Goal: Transaction & Acquisition: Purchase product/service

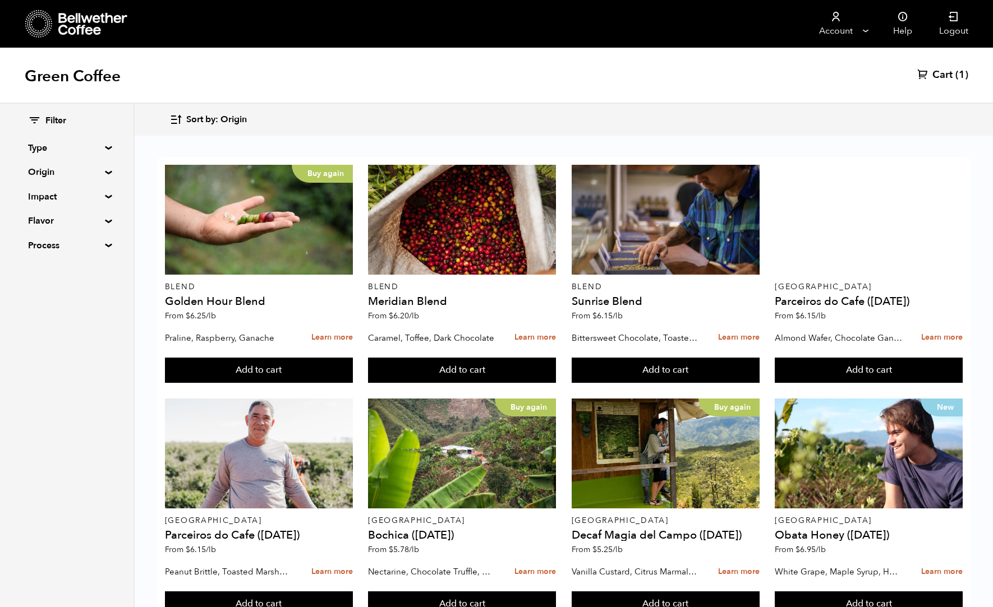
scroll to position [547, 0]
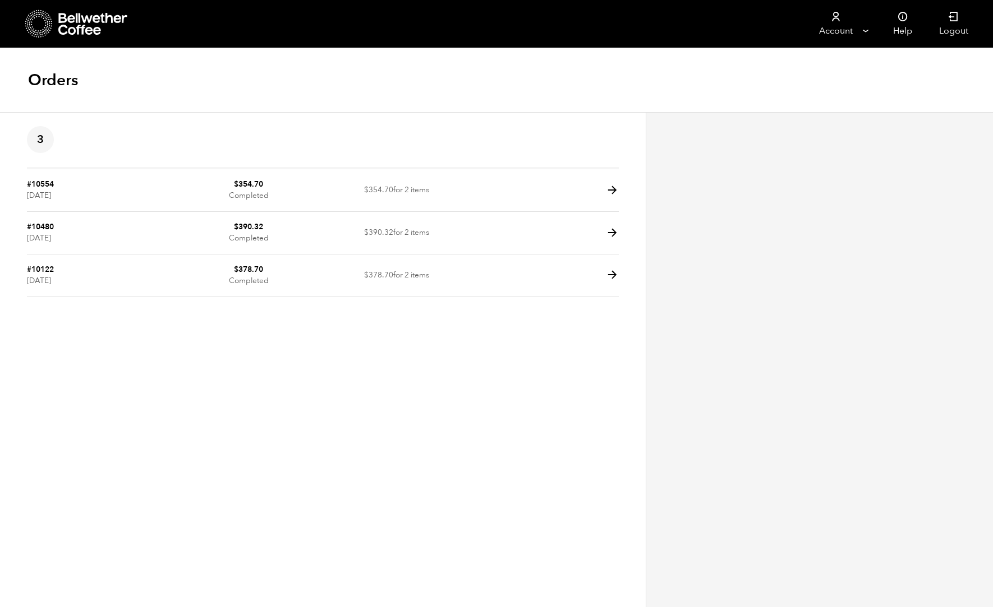
click at [367, 89] on div "Orders" at bounding box center [496, 80] width 993 height 64
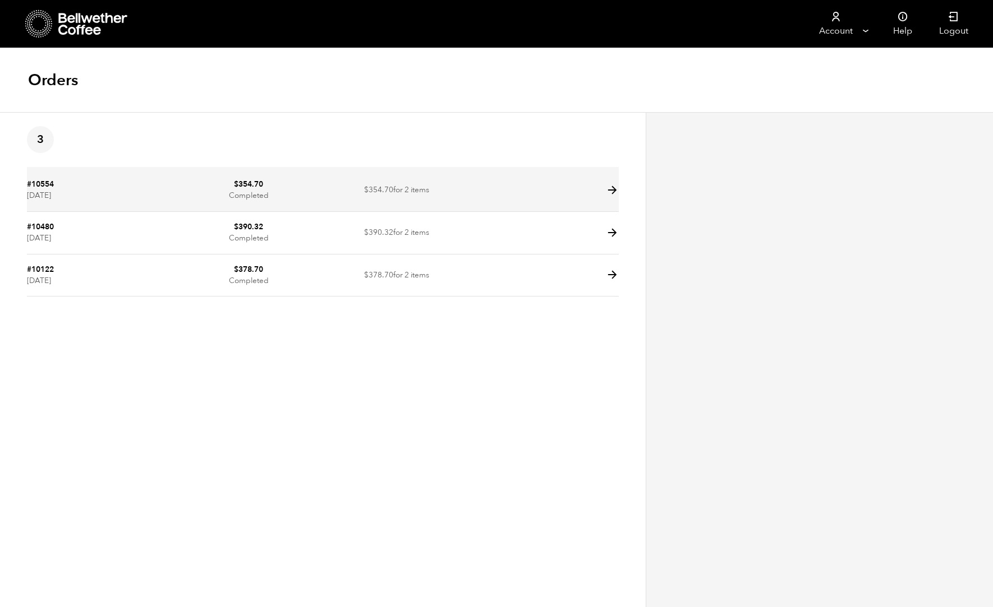
click at [613, 189] on icon at bounding box center [612, 190] width 13 height 13
click at [615, 187] on icon at bounding box center [612, 190] width 13 height 13
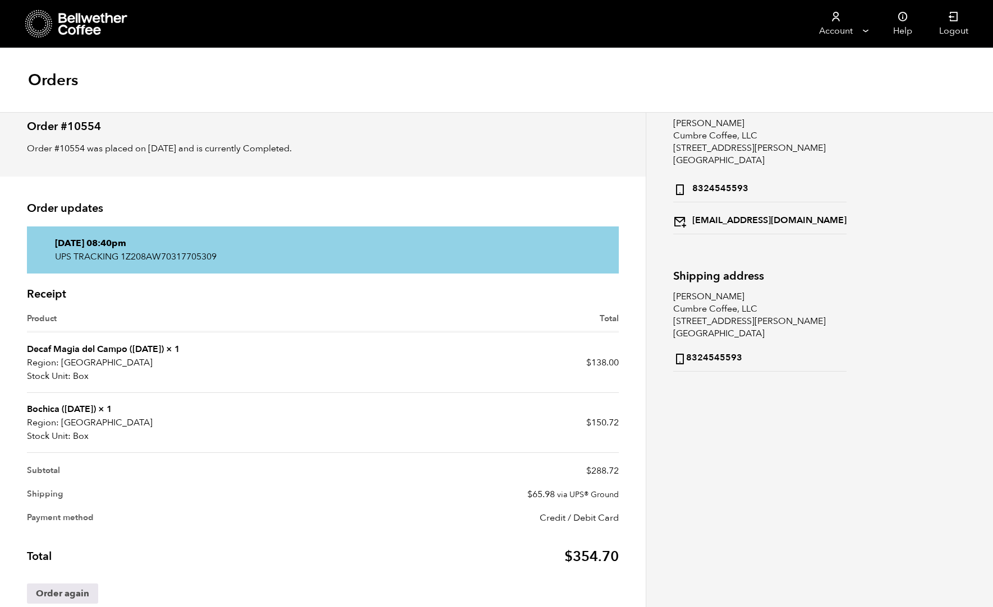
scroll to position [63, 0]
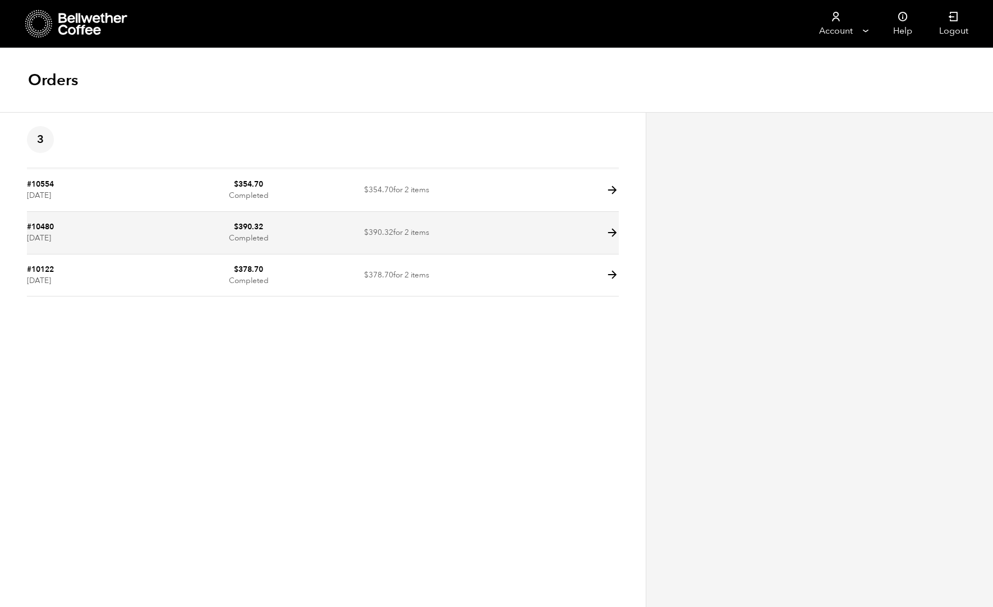
click at [616, 230] on icon at bounding box center [612, 233] width 13 height 13
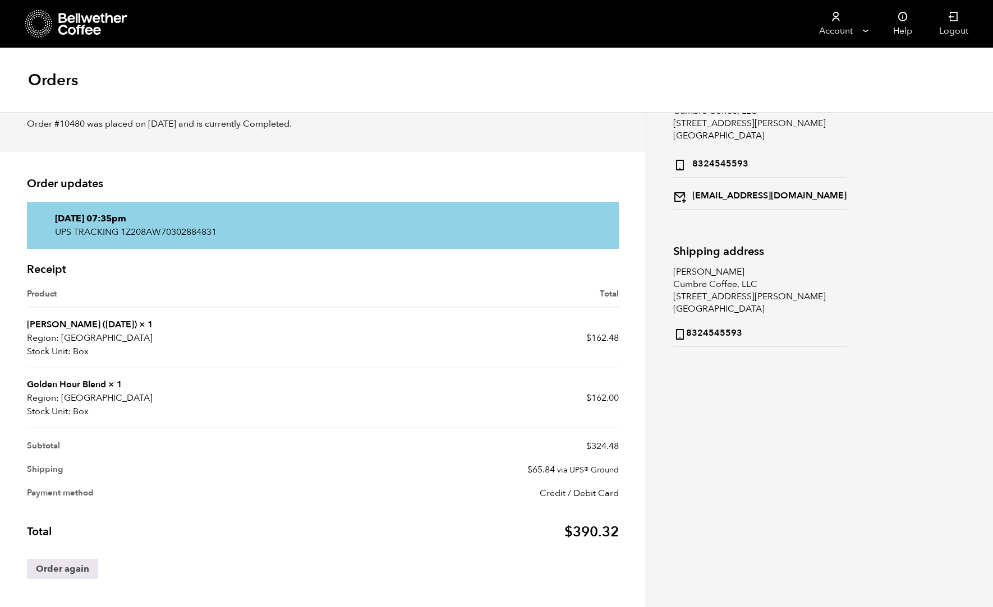
scroll to position [63, 0]
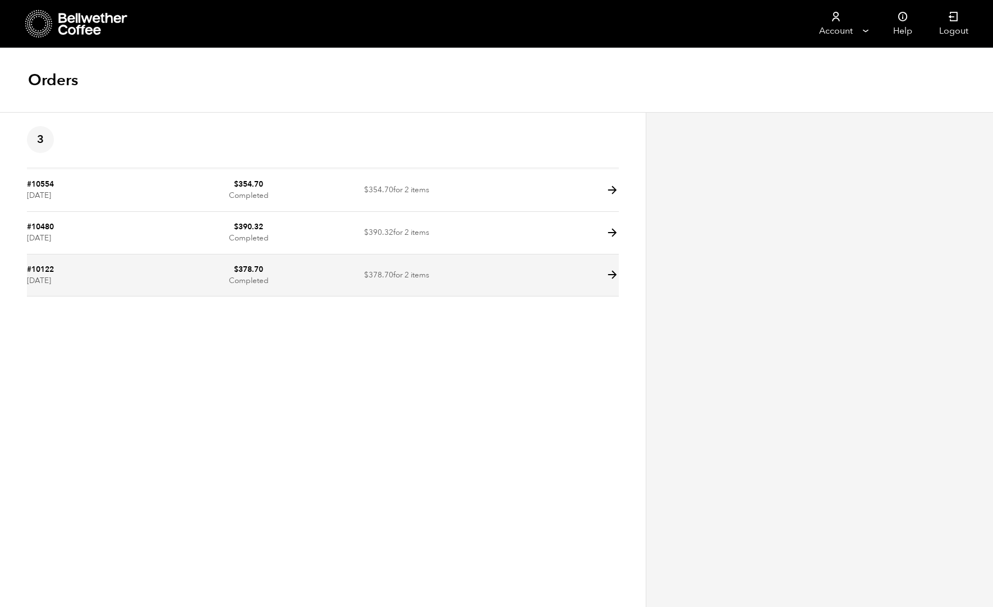
click at [613, 279] on icon at bounding box center [612, 275] width 13 height 13
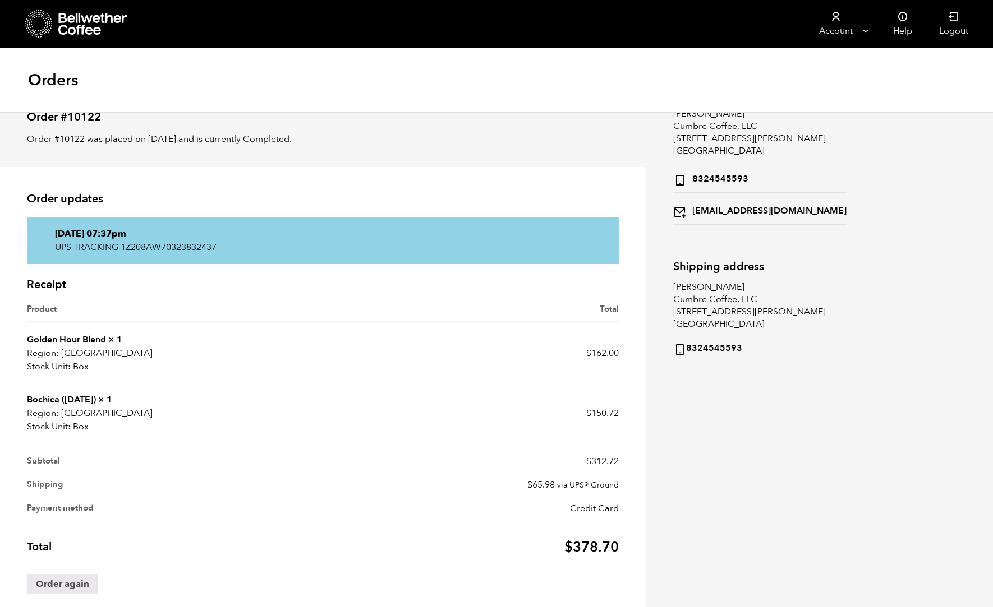
scroll to position [63, 0]
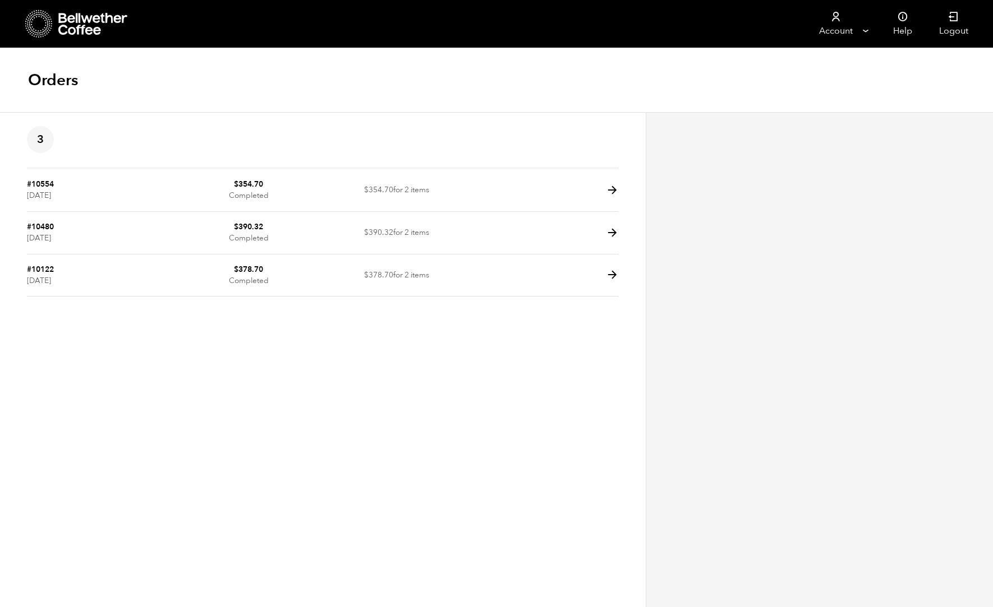
click at [44, 30] on icon at bounding box center [44, 30] width 1 height 1
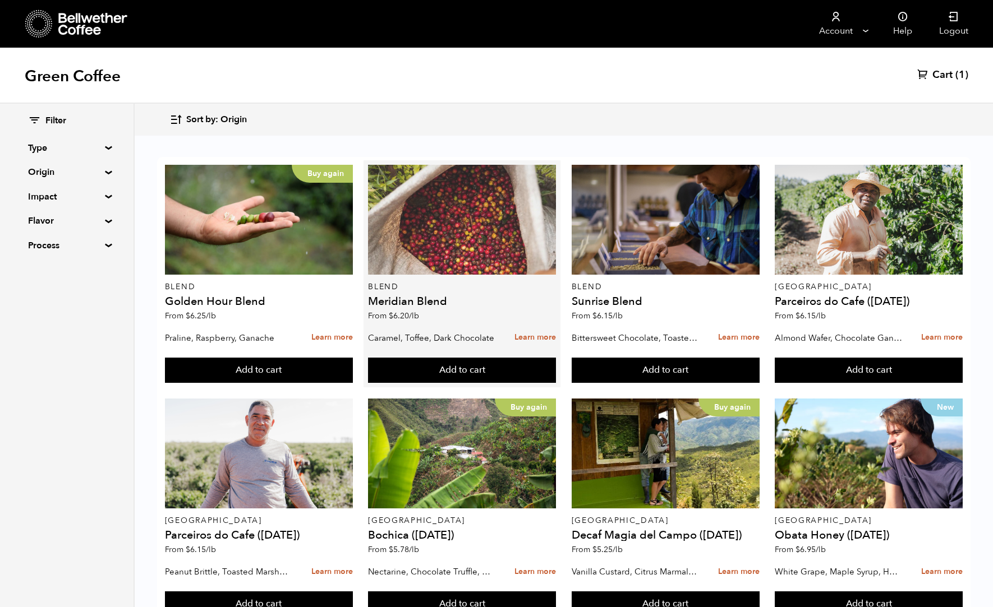
click at [433, 239] on div at bounding box center [462, 220] width 188 height 110
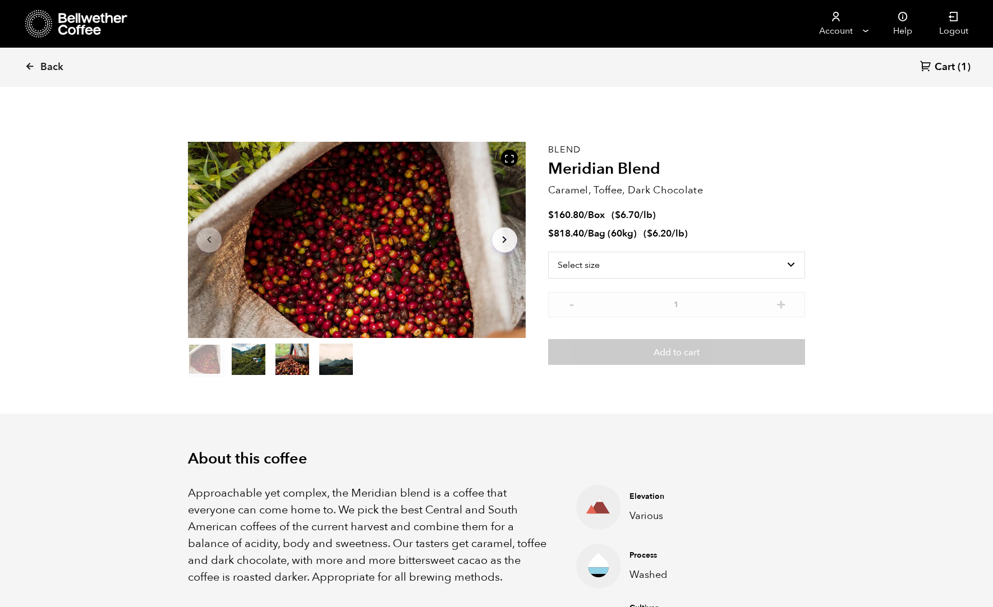
scroll to position [488, 597]
click at [670, 260] on select "Select size Bag (60kg) (132 lbs) Box (24 lbs)" at bounding box center [676, 265] width 257 height 27
click at [548, 252] on select "Select size Bag (60kg) (132 lbs) Box (24 lbs)" at bounding box center [676, 265] width 257 height 27
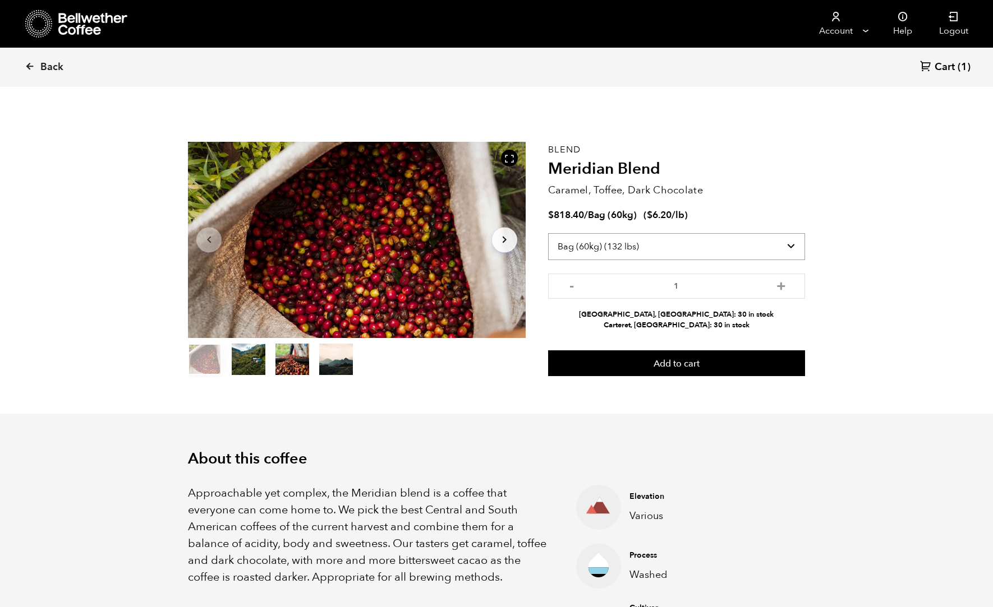
click at [631, 247] on select "Select size Bag (60kg) (132 lbs) Box (24 lbs)" at bounding box center [676, 246] width 257 height 27
select select "box"
click at [548, 233] on select "Select size Bag (60kg) (132 lbs) Box (24 lbs)" at bounding box center [676, 246] width 257 height 27
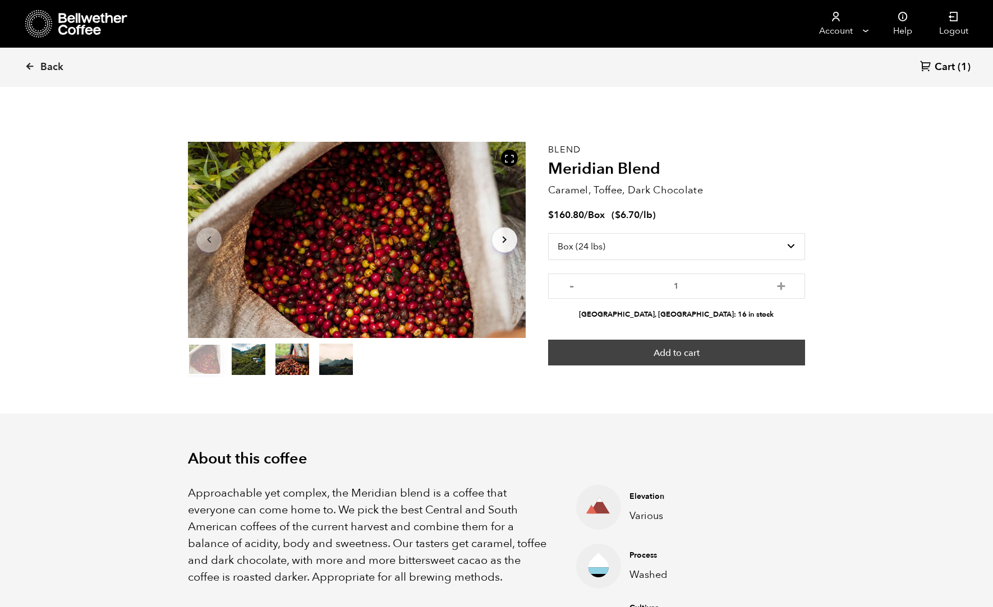
click at [690, 350] on button "Add to cart" at bounding box center [676, 353] width 257 height 26
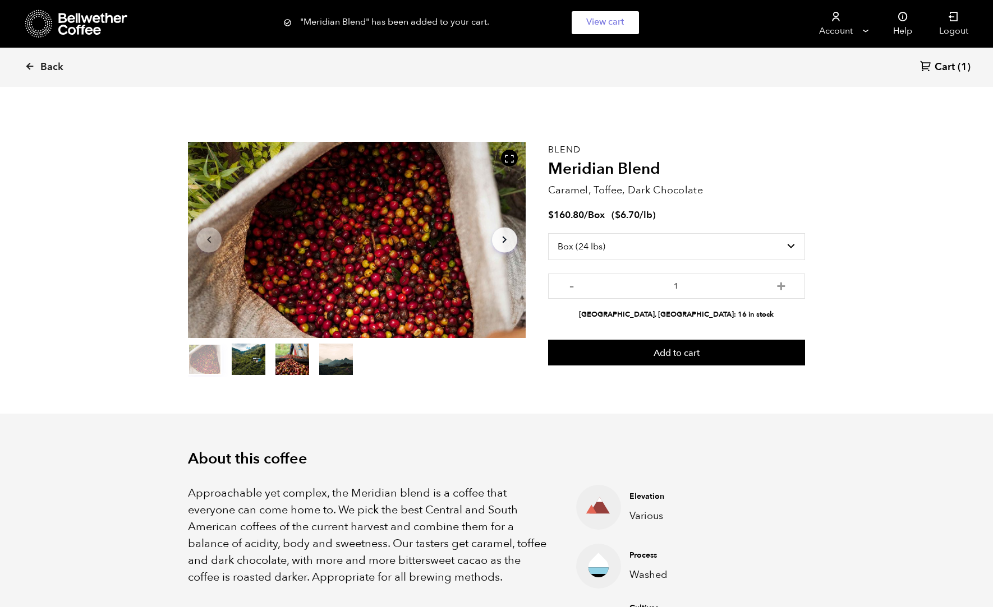
click at [936, 64] on span "Cart" at bounding box center [944, 67] width 20 height 13
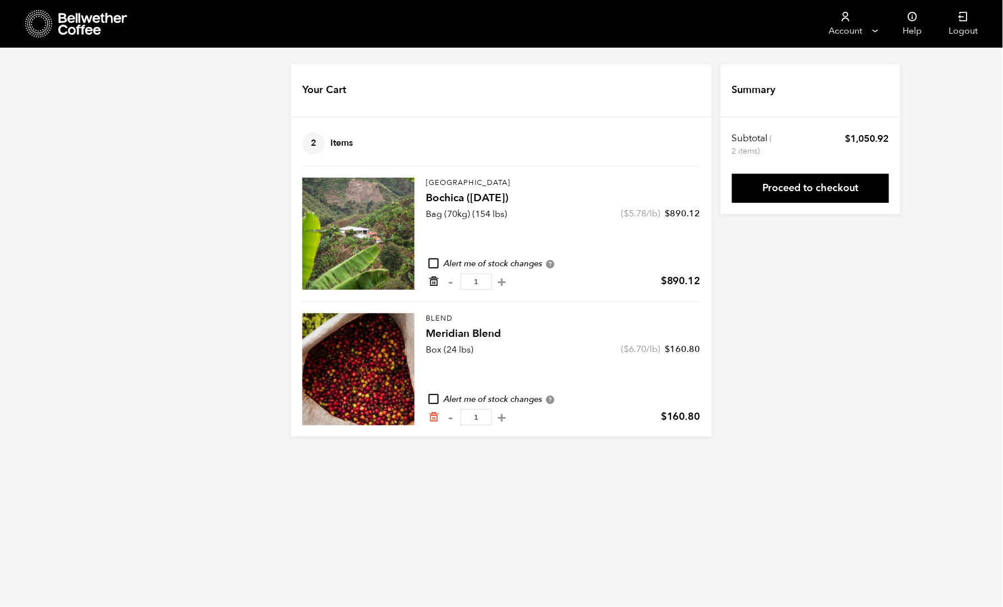
click at [434, 282] on icon "Remove from cart" at bounding box center [433, 281] width 11 height 11
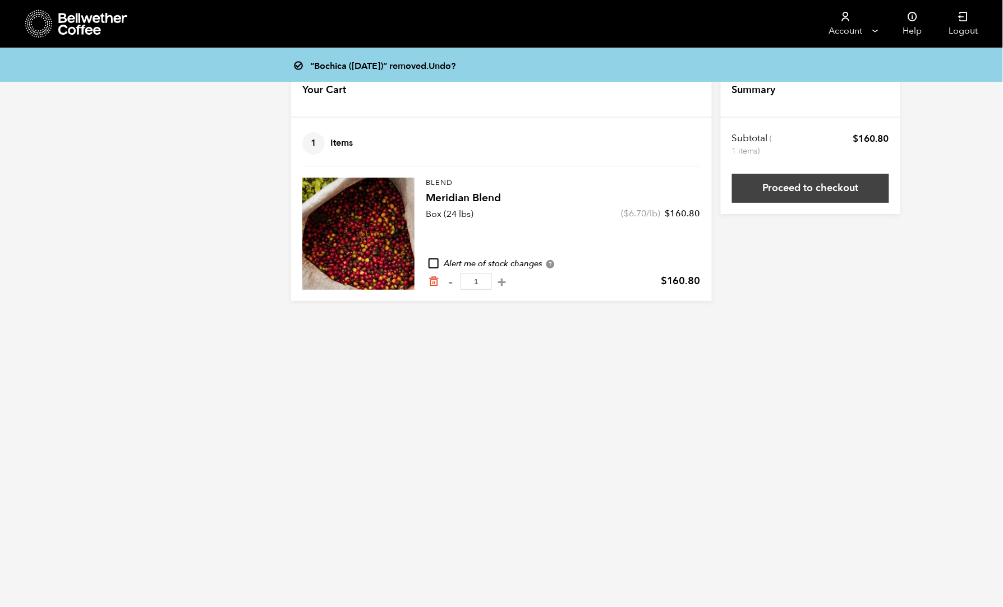
click at [817, 191] on link "Proceed to checkout" at bounding box center [810, 188] width 157 height 29
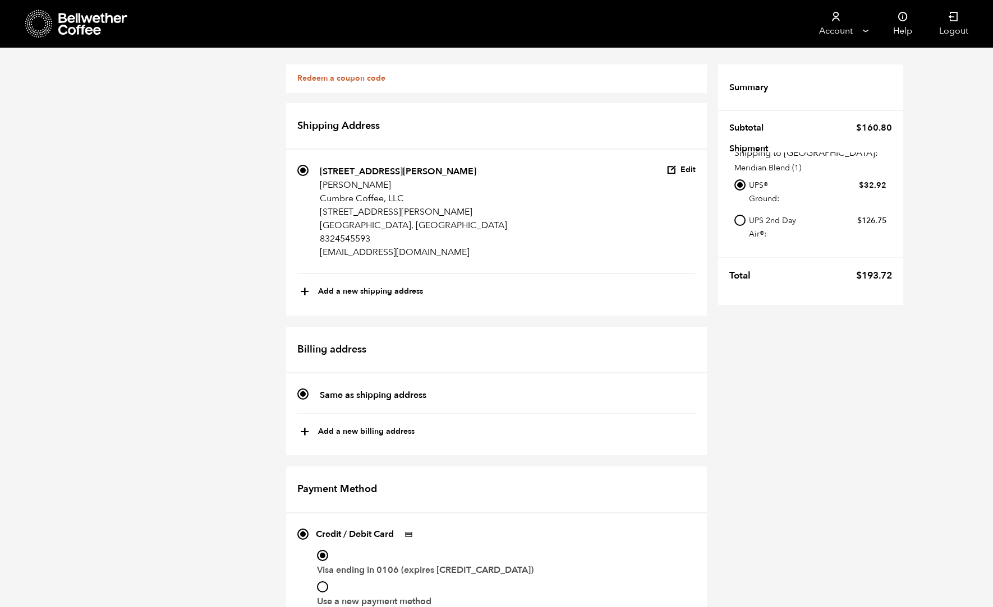
scroll to position [278, 0]
click at [321, 582] on input "Use a new payment method" at bounding box center [322, 587] width 11 height 11
radio input "true"
